Goal: Contribute content: Contribute content

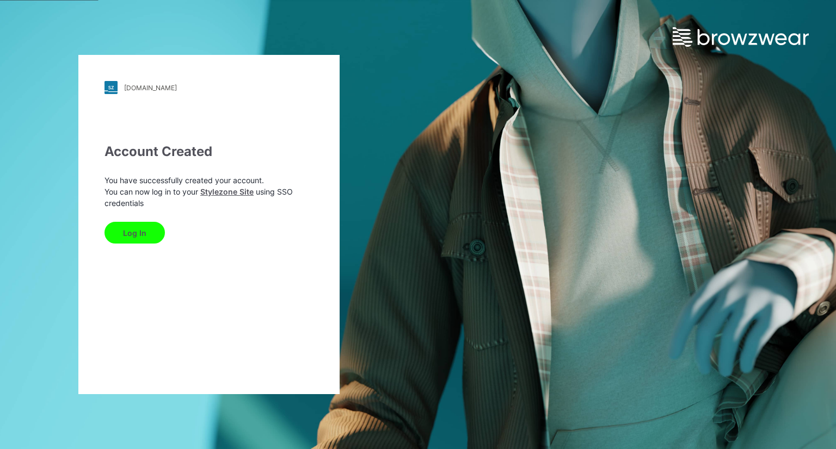
click at [150, 229] on button "Log In" at bounding box center [134, 233] width 60 height 22
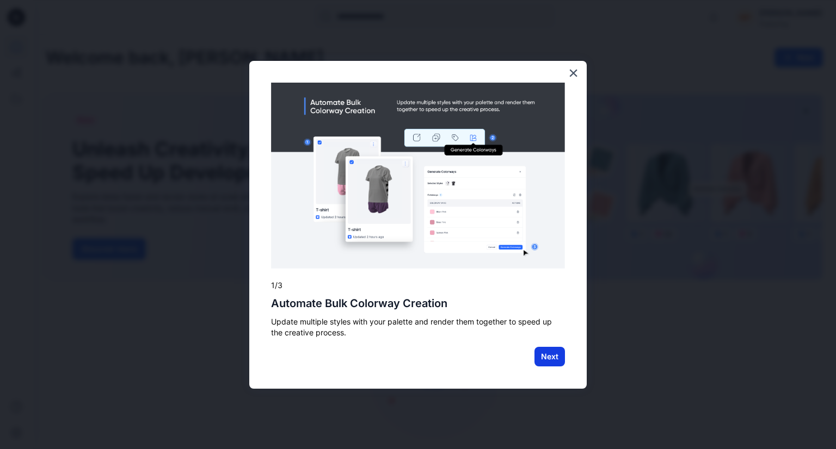
click at [549, 356] on button "Next" at bounding box center [549, 357] width 30 height 20
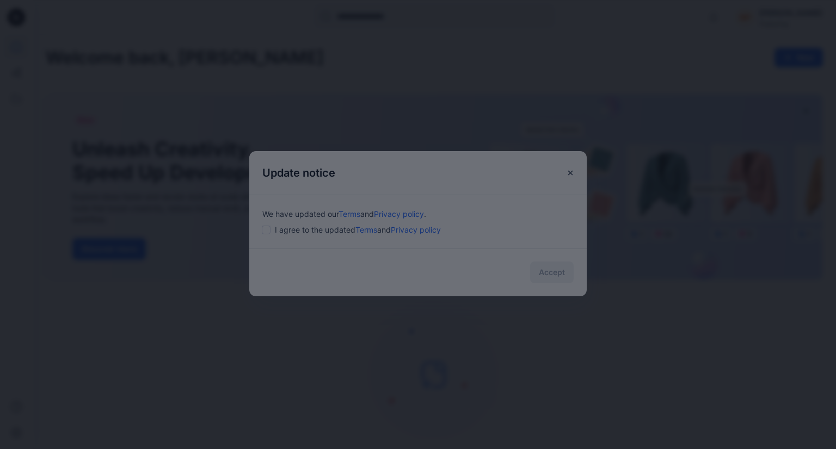
click at [463, 273] on div at bounding box center [418, 224] width 836 height 449
click at [259, 229] on div at bounding box center [418, 224] width 836 height 449
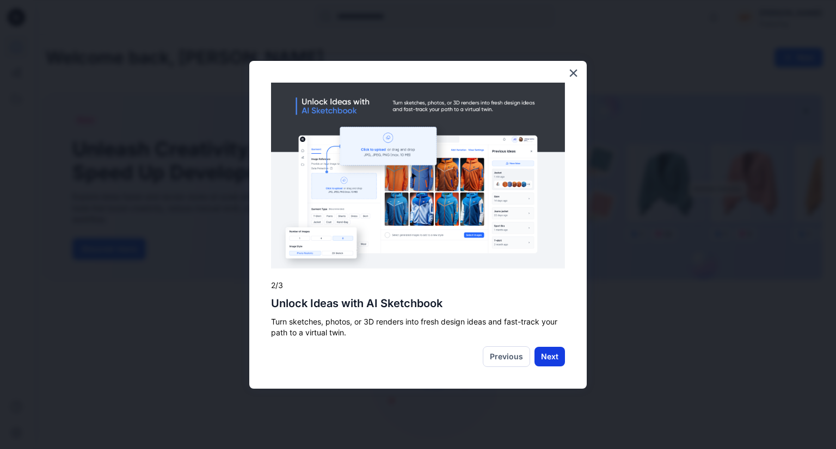
click at [542, 365] on button "Next" at bounding box center [549, 357] width 30 height 20
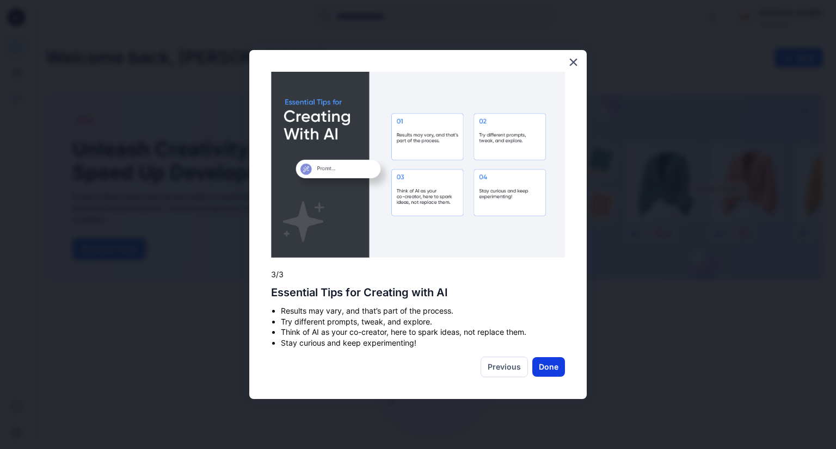
click at [544, 367] on button "Done" at bounding box center [548, 368] width 33 height 20
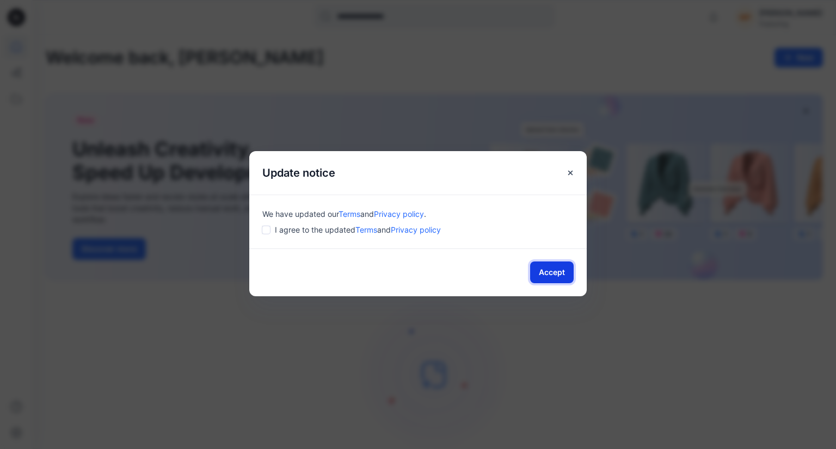
click at [549, 273] on button "Accept" at bounding box center [552, 273] width 44 height 22
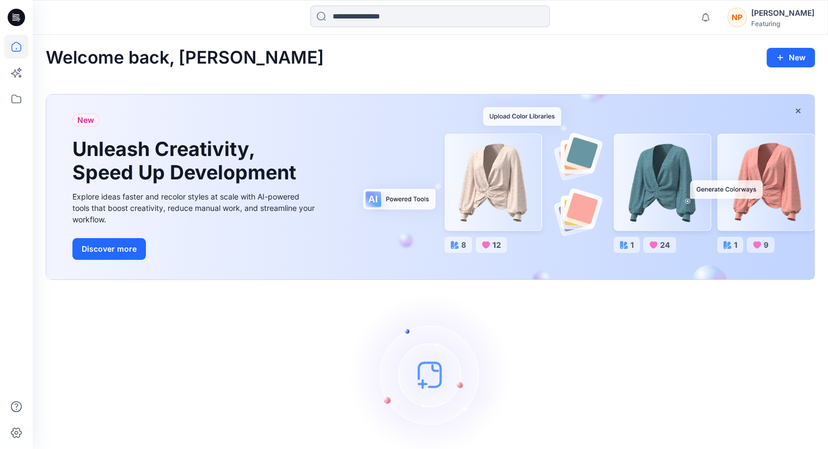
click at [206, 61] on h2 "Welcome back, [PERSON_NAME]" at bounding box center [185, 58] width 278 height 20
click at [412, 379] on img at bounding box center [430, 374] width 163 height 163
click at [424, 380] on img at bounding box center [430, 374] width 163 height 163
click at [798, 62] on button "New" at bounding box center [790, 58] width 48 height 20
click at [771, 83] on p "New Style" at bounding box center [756, 84] width 36 height 13
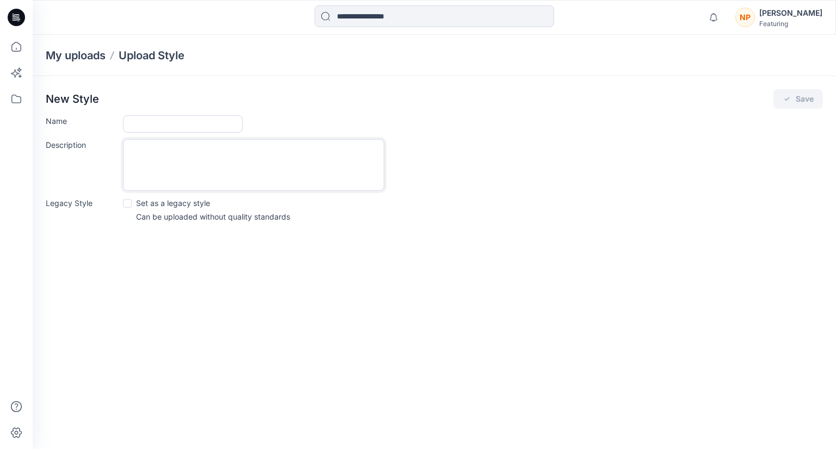
click at [173, 173] on textarea "Description" at bounding box center [253, 165] width 261 height 52
click at [128, 202] on span at bounding box center [127, 203] width 9 height 9
click at [128, 202] on icon at bounding box center [127, 203] width 5 height 4
click at [20, 95] on icon at bounding box center [16, 99] width 24 height 24
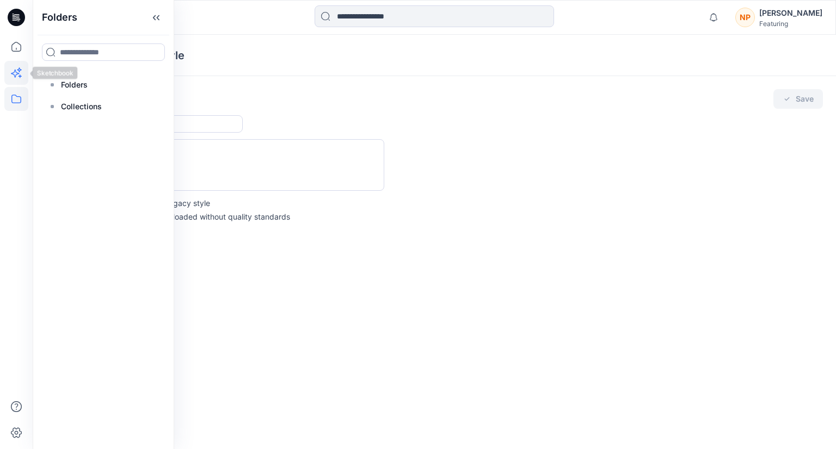
click at [20, 75] on icon at bounding box center [16, 73] width 24 height 24
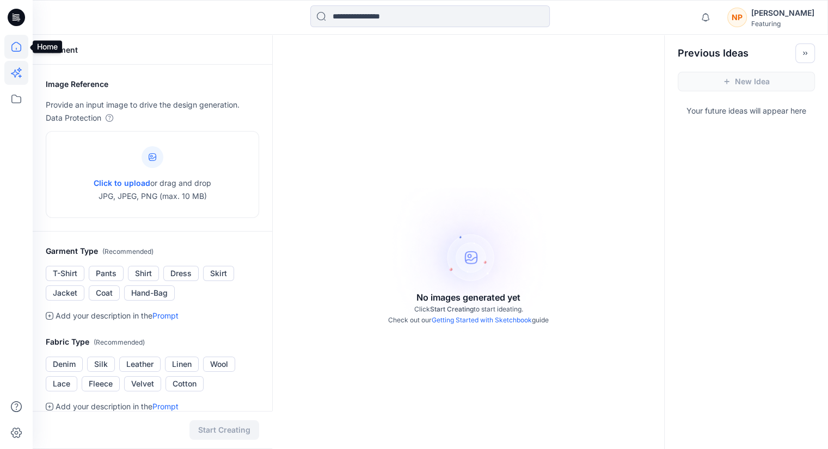
click at [17, 51] on icon at bounding box center [16, 47] width 24 height 24
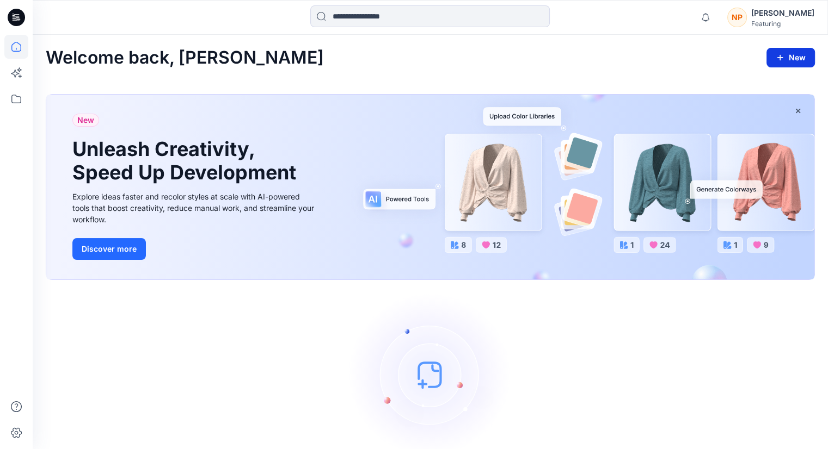
click at [774, 60] on button "New" at bounding box center [790, 58] width 48 height 20
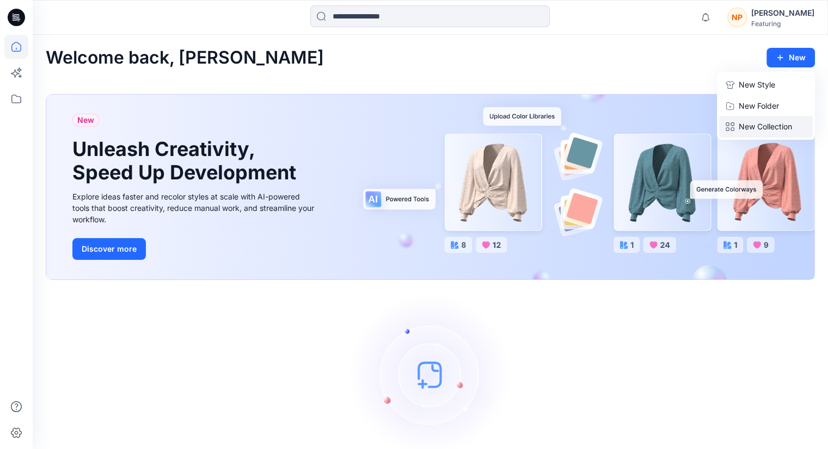
click at [768, 128] on p "New Collection" at bounding box center [764, 126] width 53 height 13
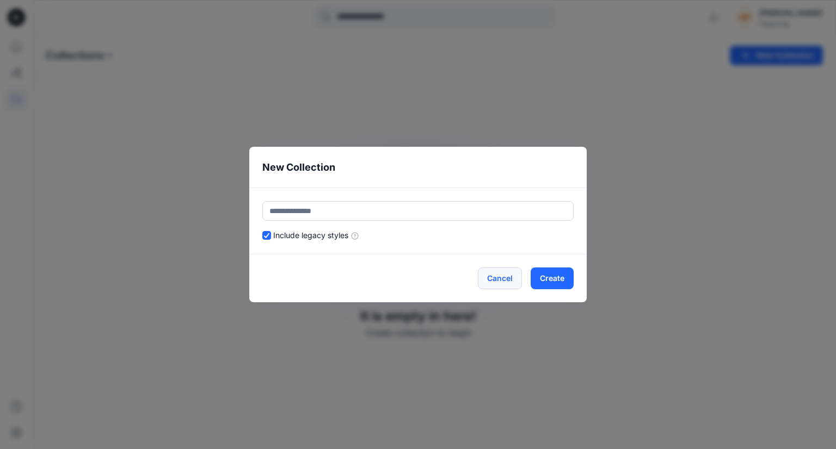
click at [510, 281] on button "Cancel" at bounding box center [500, 279] width 44 height 22
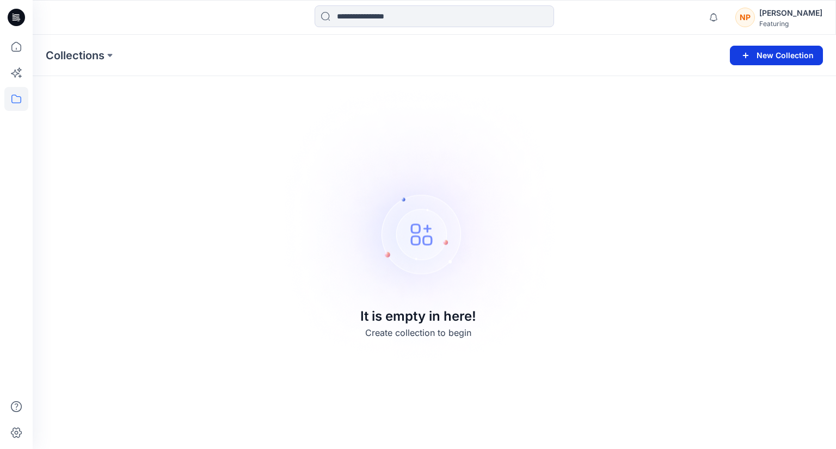
click at [785, 51] on button "New Collection" at bounding box center [776, 56] width 93 height 20
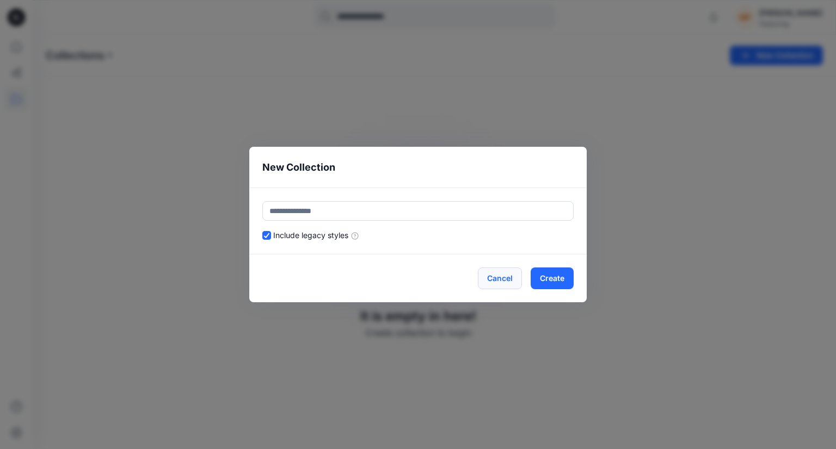
click at [507, 280] on button "Cancel" at bounding box center [500, 279] width 44 height 22
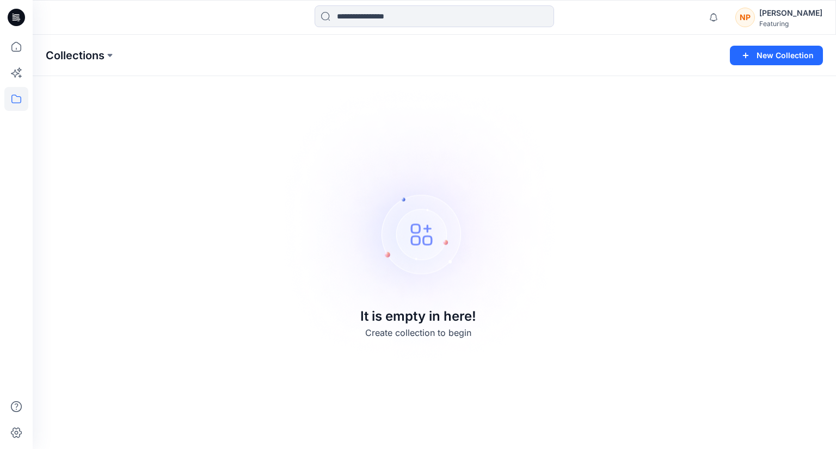
click at [90, 57] on p "Collections" at bounding box center [75, 55] width 59 height 15
click at [13, 48] on icon at bounding box center [16, 47] width 24 height 24
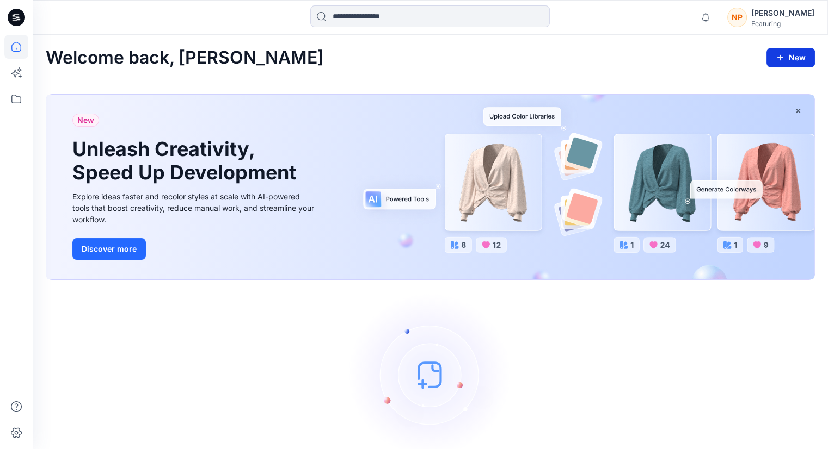
click at [794, 57] on button "New" at bounding box center [790, 58] width 48 height 20
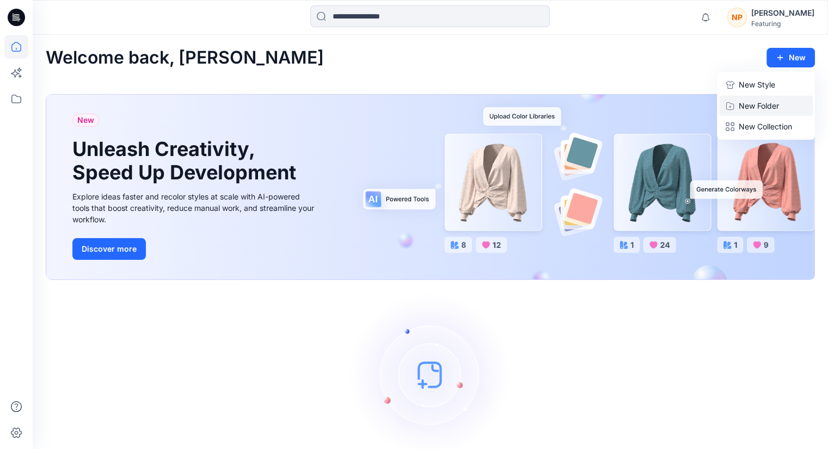
click at [758, 107] on p "New Folder" at bounding box center [758, 105] width 40 height 11
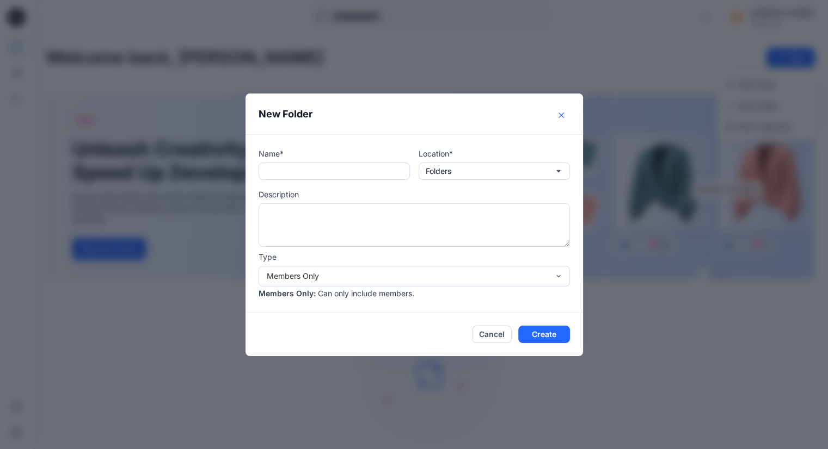
click at [564, 116] on icon "Close" at bounding box center [560, 115] width 5 height 5
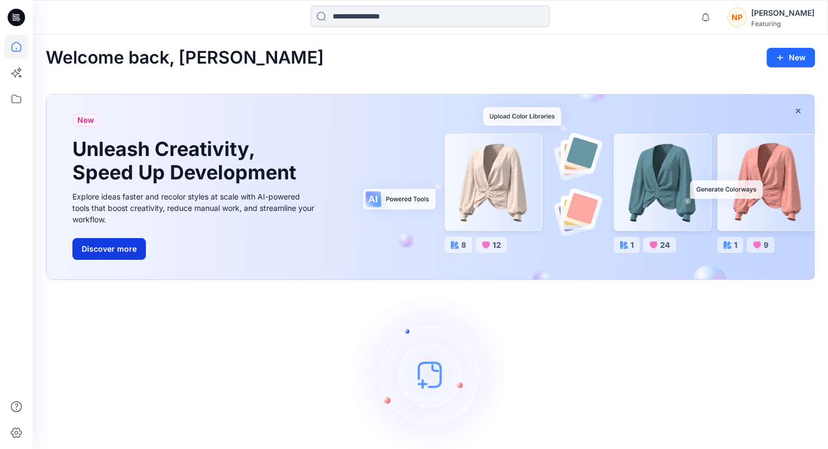
click at [112, 249] on button "Discover more" at bounding box center [108, 249] width 73 height 22
click at [789, 57] on button "New" at bounding box center [790, 58] width 48 height 20
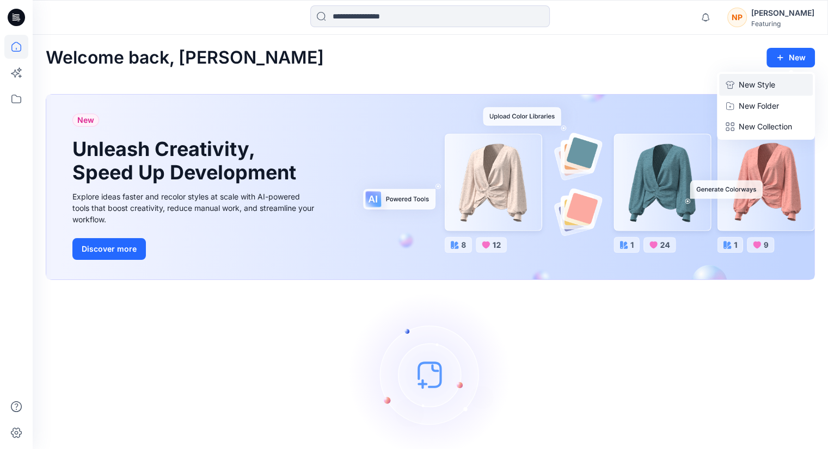
click at [770, 85] on p "New Style" at bounding box center [756, 84] width 36 height 13
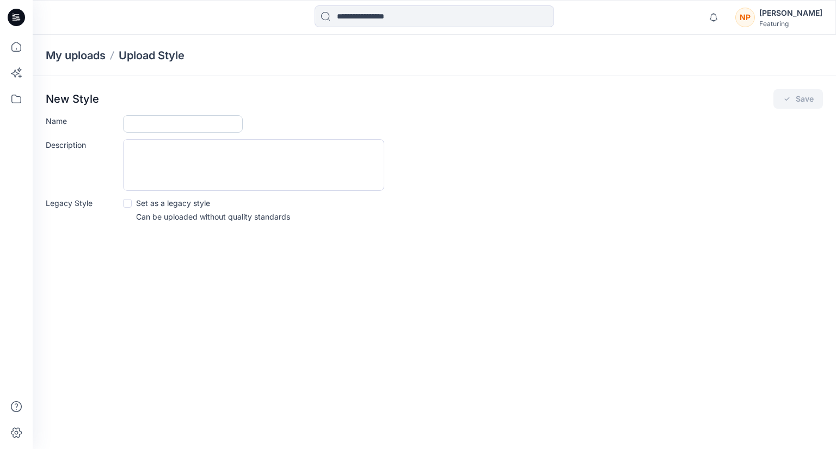
click at [141, 123] on input "Name" at bounding box center [183, 123] width 120 height 17
type input "*"
type input "********"
click at [147, 148] on textarea "Description" at bounding box center [253, 165] width 261 height 52
click at [194, 156] on textarea "Description" at bounding box center [253, 165] width 261 height 52
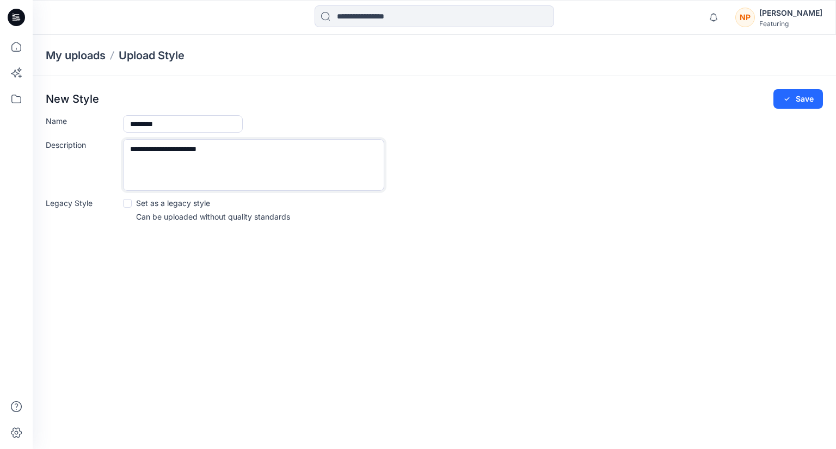
type textarea "**********"
click at [128, 204] on span at bounding box center [127, 203] width 9 height 9
click at [793, 106] on button "Save" at bounding box center [798, 99] width 50 height 20
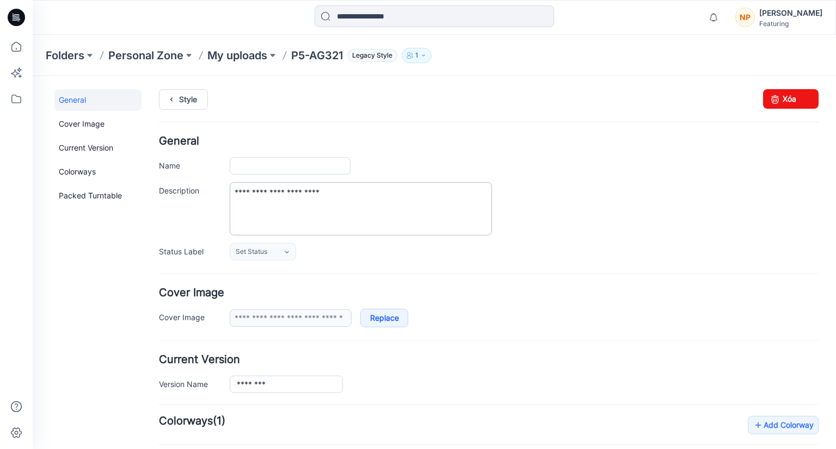
type input "********"
type input "**********"
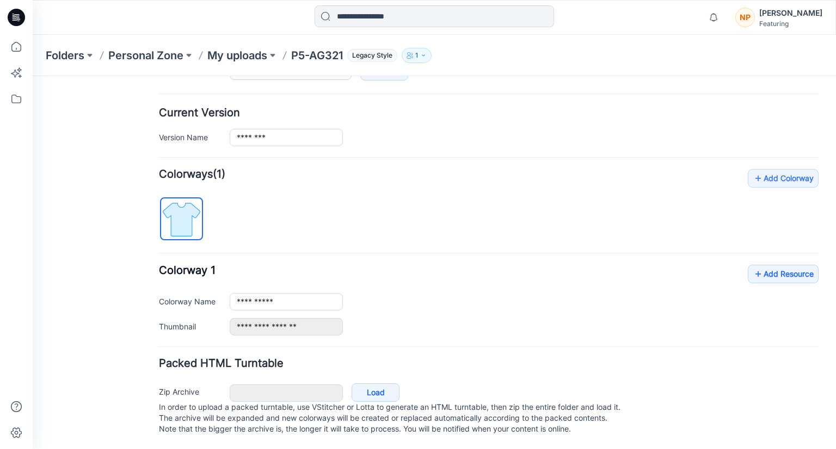
scroll to position [201, 0]
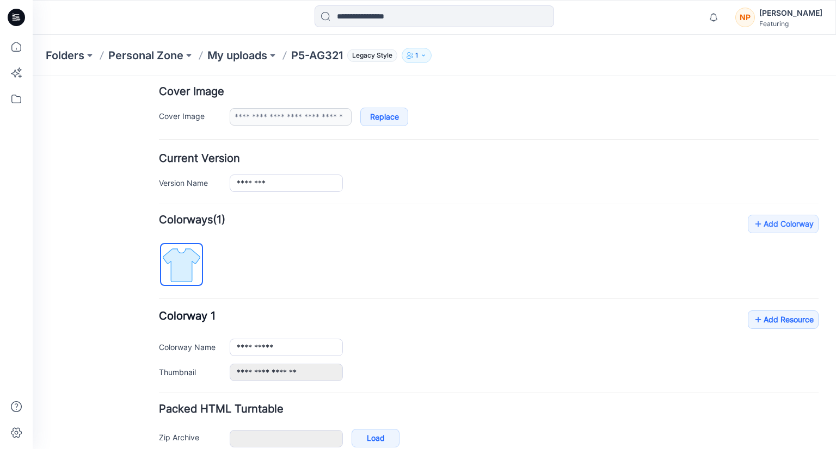
click at [177, 260] on img at bounding box center [181, 265] width 41 height 41
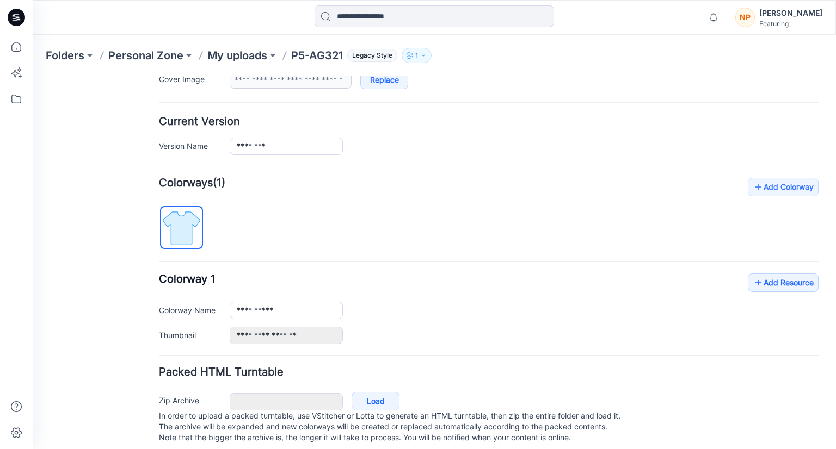
scroll to position [256, 0]
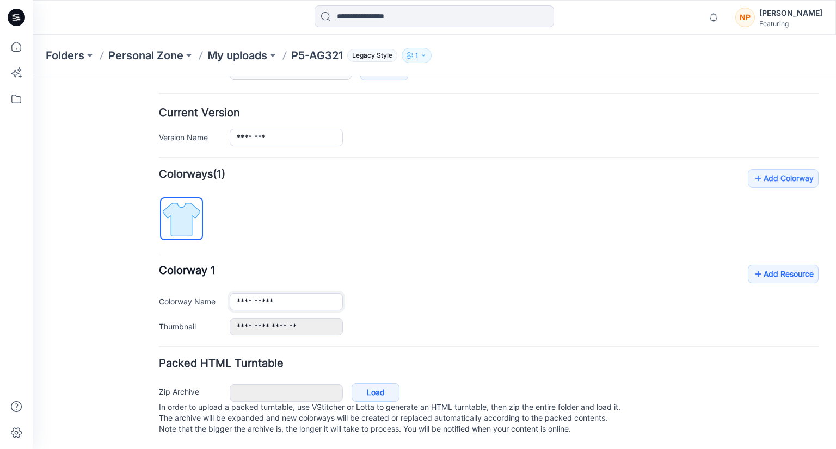
click at [286, 294] on input "**********" at bounding box center [286, 301] width 113 height 17
click at [753, 268] on icon at bounding box center [758, 274] width 11 height 17
click at [766, 170] on link "Add Colorway" at bounding box center [783, 178] width 71 height 19
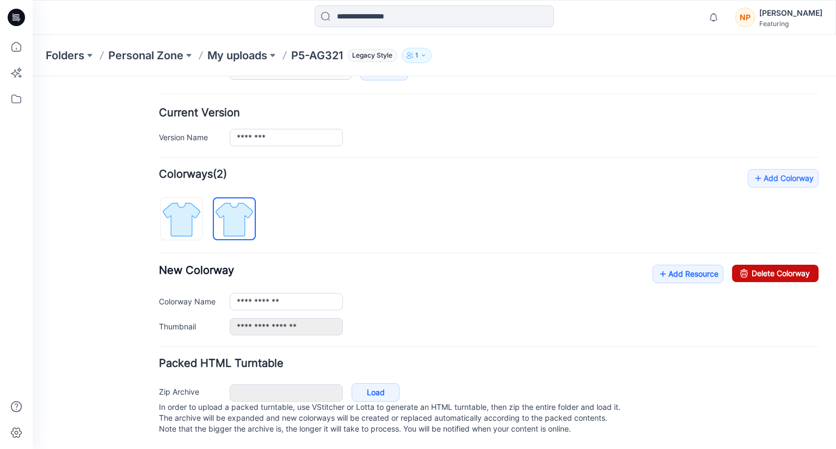
click at [747, 267] on link "Delete Colorway" at bounding box center [775, 273] width 87 height 17
click at [189, 206] on img at bounding box center [181, 219] width 41 height 41
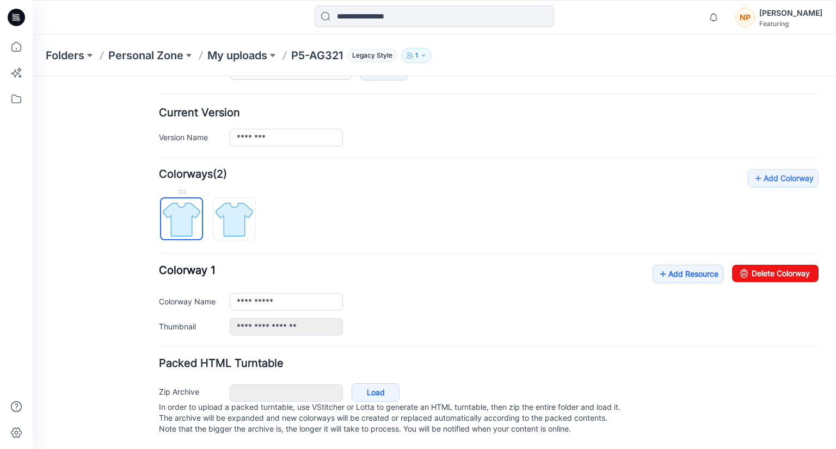
click at [187, 213] on img at bounding box center [181, 219] width 41 height 41
click at [181, 214] on img at bounding box center [181, 219] width 41 height 41
click at [189, 210] on img at bounding box center [181, 219] width 41 height 41
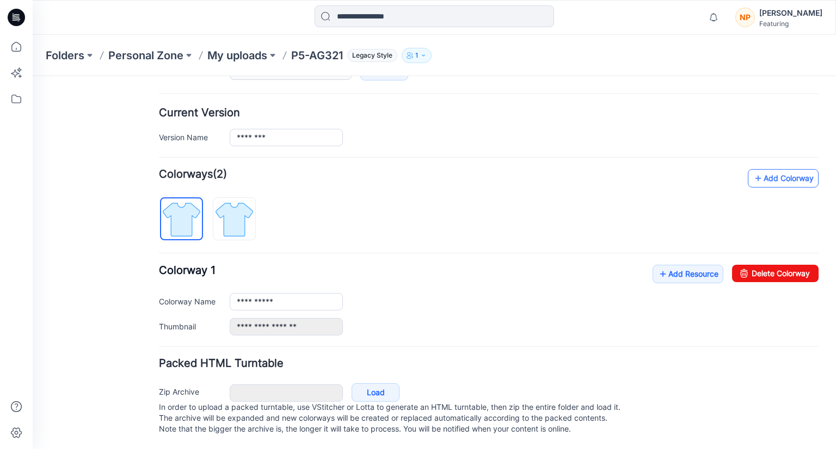
click at [755, 173] on link "Add Colorway" at bounding box center [783, 178] width 71 height 19
click at [629, 218] on div "**********" at bounding box center [489, 252] width 660 height 167
click at [755, 272] on div "**********" at bounding box center [489, 300] width 660 height 71
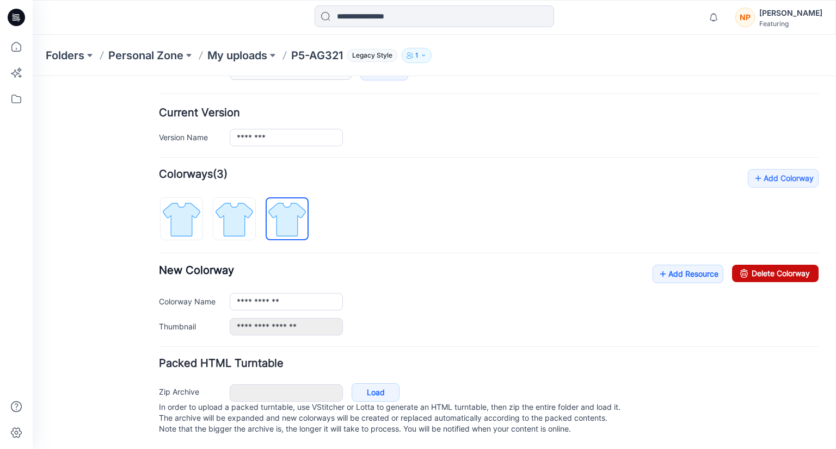
drag, startPoint x: 755, startPoint y: 268, endPoint x: 507, endPoint y: 134, distance: 282.2
click at [755, 268] on link "Delete Colorway" at bounding box center [775, 273] width 87 height 17
drag, startPoint x: 754, startPoint y: 270, endPoint x: 494, endPoint y: 137, distance: 291.8
click at [754, 270] on link "Delete Colorway" at bounding box center [775, 273] width 87 height 17
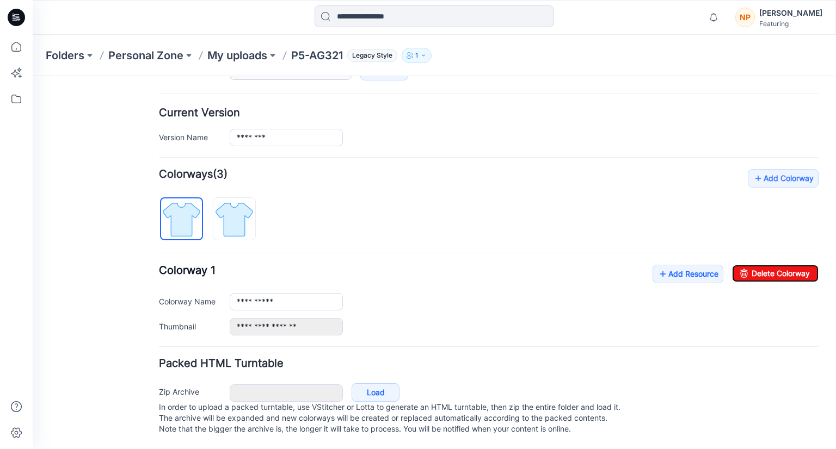
type input "**********"
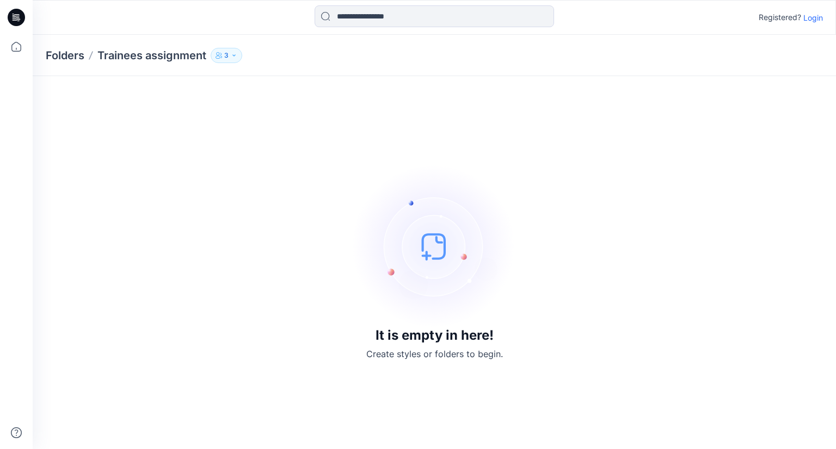
click at [438, 257] on img at bounding box center [434, 246] width 163 height 163
